Goal: Communication & Community: Answer question/provide support

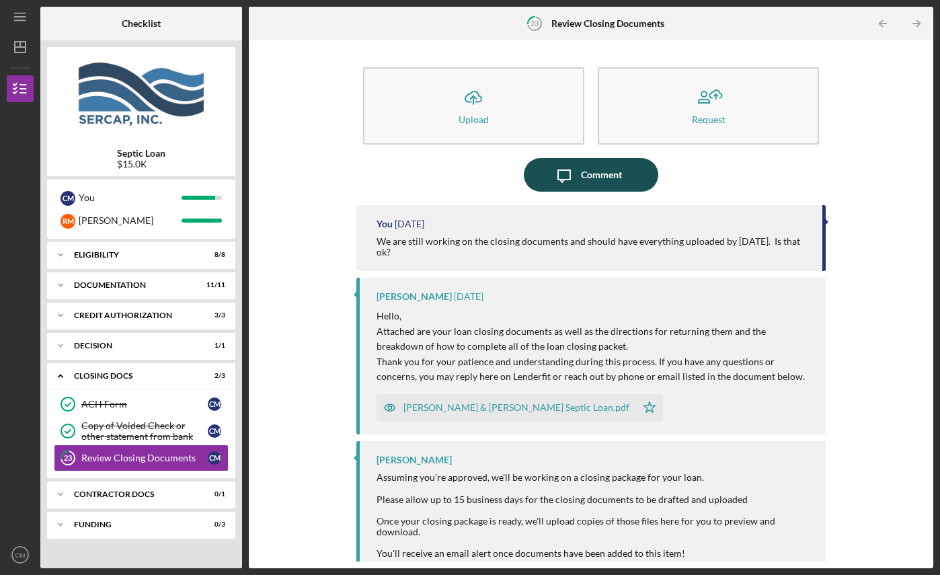
click at [605, 169] on div "Comment" at bounding box center [601, 175] width 41 height 34
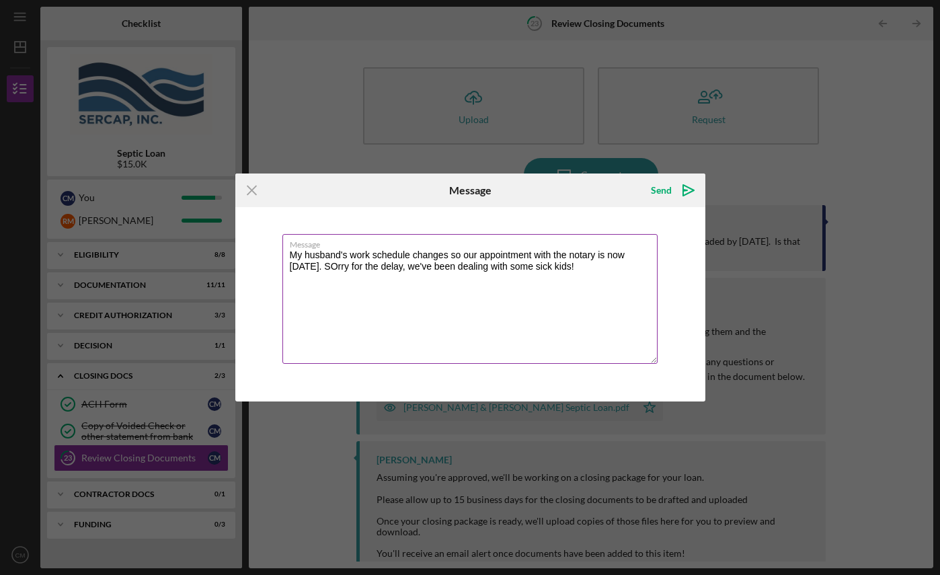
click at [346, 266] on textarea "My husband's work schedule changes so our appointment with the notary is now to…" at bounding box center [469, 299] width 375 height 130
type textarea "My husband's work schedule changes so our appointment with the notary is now to…"
click at [656, 193] on div "Send" at bounding box center [661, 190] width 21 height 27
